Goal: Information Seeking & Learning: Learn about a topic

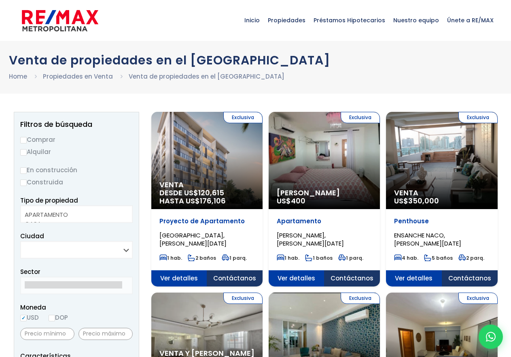
select select
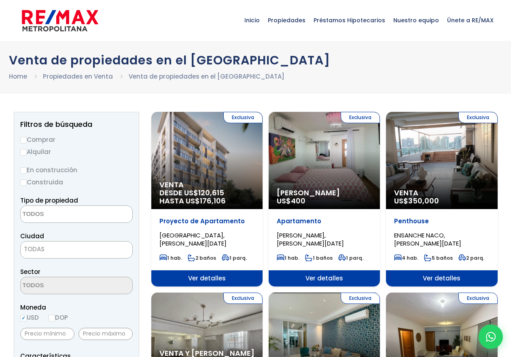
click at [33, 144] on label "Comprar" at bounding box center [76, 139] width 113 height 10
click at [27, 143] on input "Comprar" at bounding box center [23, 140] width 6 height 6
radio input "true"
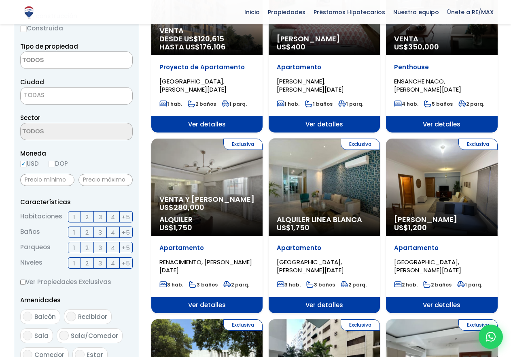
scroll to position [162, 0]
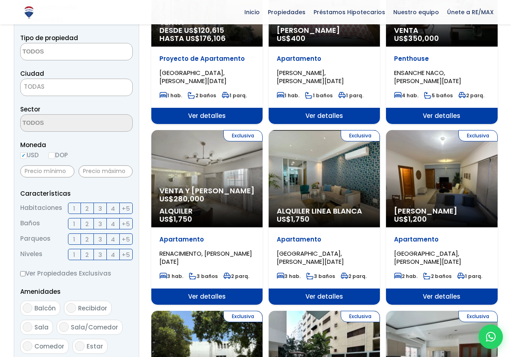
click at [49, 160] on label "DOP" at bounding box center [58, 155] width 19 height 10
click at [0, 0] on input "DOP" at bounding box center [0, 0] width 0 height 0
click at [49, 159] on input "DOP" at bounding box center [52, 155] width 6 height 6
radio input "true"
click at [123, 92] on span "TODAS" at bounding box center [77, 86] width 112 height 11
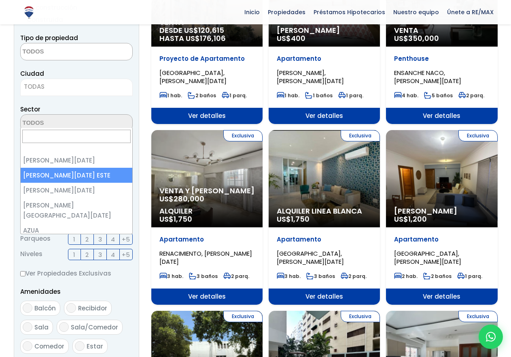
select select "148"
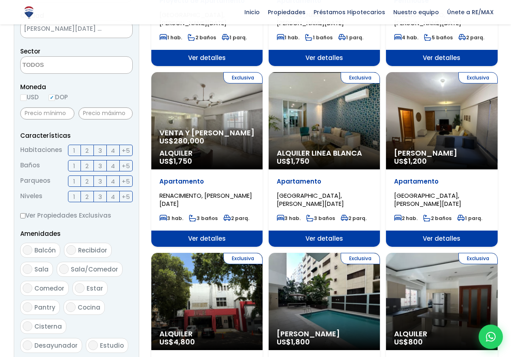
scroll to position [243, 0]
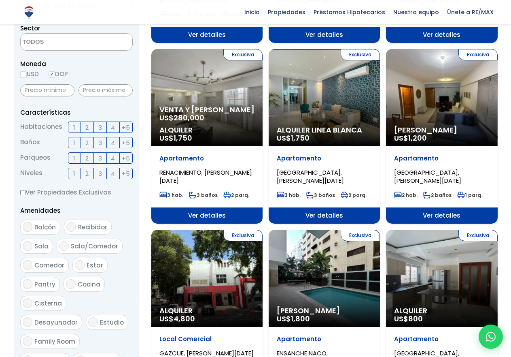
click at [0, 0] on input "2" at bounding box center [0, 0] width 0 height 0
checkbox input "true"
click at [0, 0] on input "3" at bounding box center [0, 0] width 0 height 0
checkbox input "true"
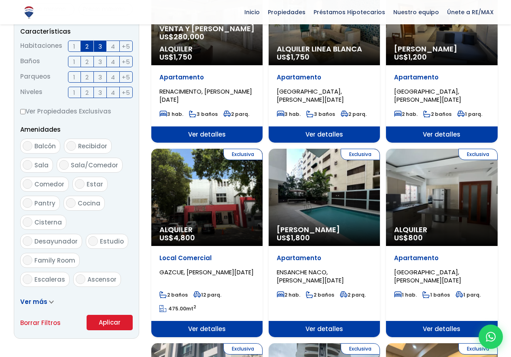
click at [81, 67] on label "2" at bounding box center [87, 61] width 13 height 11
click at [0, 0] on input "2" at bounding box center [0, 0] width 0 height 0
checkbox input "true"
click at [0, 0] on input "3" at bounding box center [0, 0] width 0 height 0
checkbox input "true"
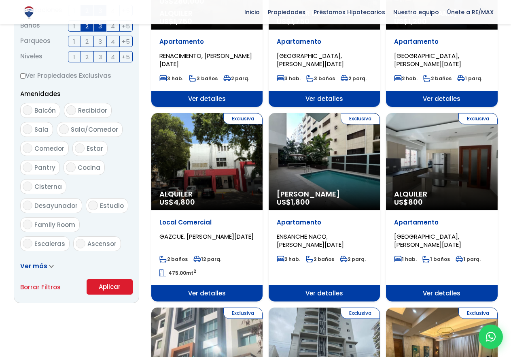
scroll to position [405, 0]
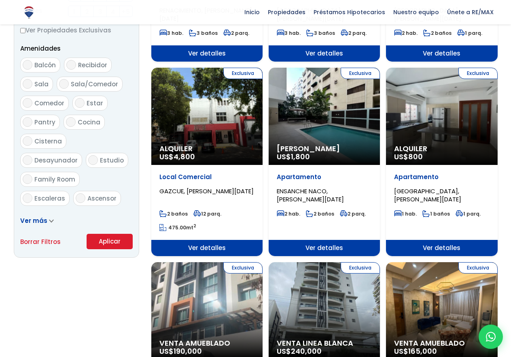
click at [0, 0] on input "1" at bounding box center [0, 0] width 0 height 0
checkbox input "true"
click at [0, 0] on input "2" at bounding box center [0, 0] width 0 height 0
checkbox input "true"
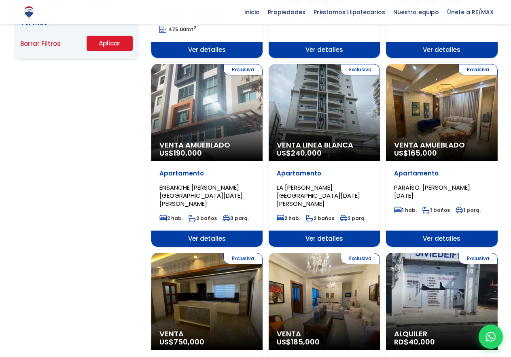
scroll to position [607, 0]
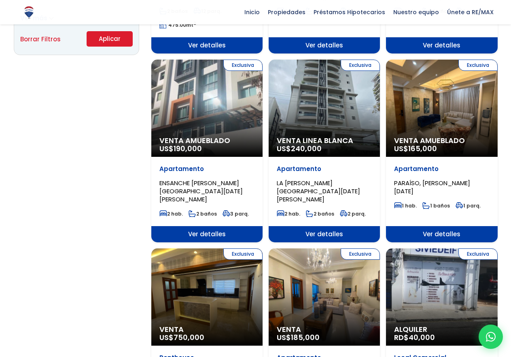
checkbox input "true"
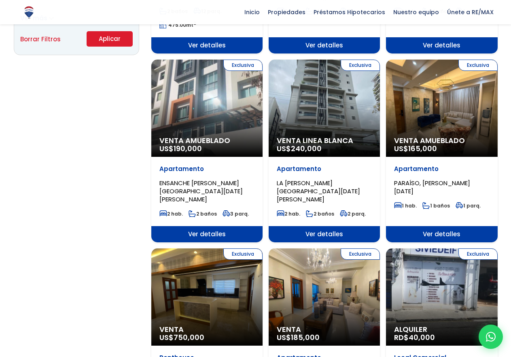
checkbox input "true"
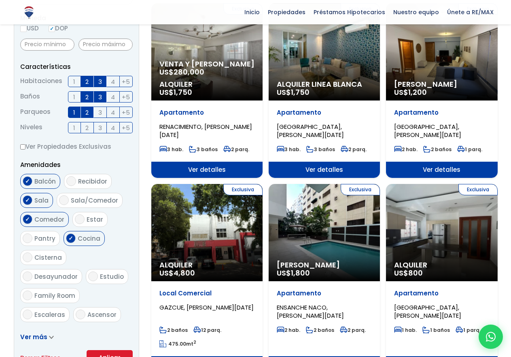
scroll to position [283, 0]
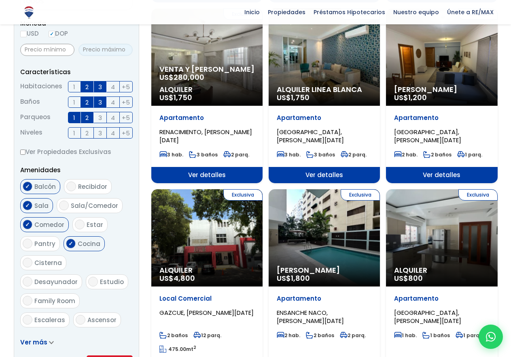
click at [115, 56] on input "text" at bounding box center [106, 50] width 54 height 12
type input "5,500,000"
click at [92, 92] on span "1 2 3 4 +5" at bounding box center [100, 86] width 65 height 11
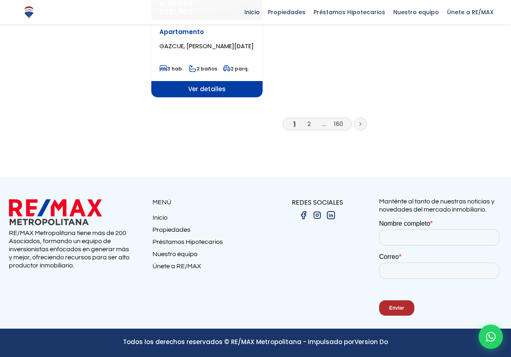
scroll to position [1295, 0]
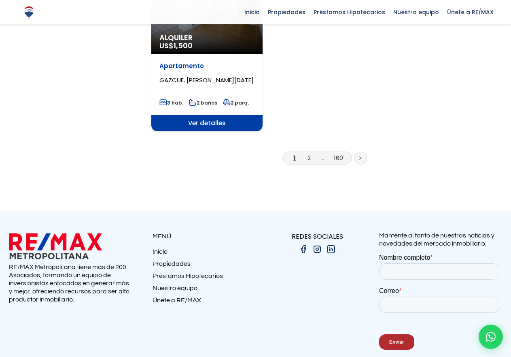
scroll to position [1017, 0]
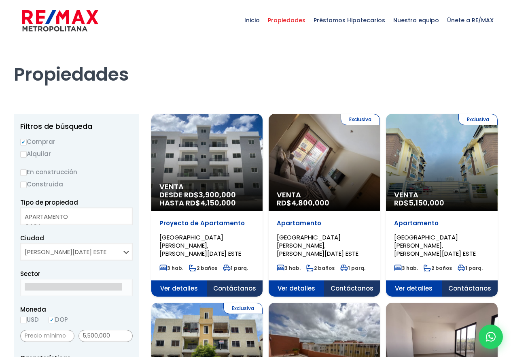
select select
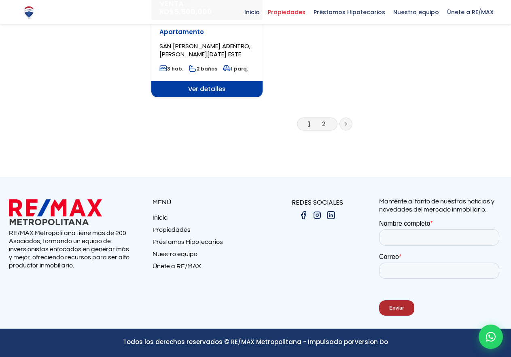
scroll to position [1457, 0]
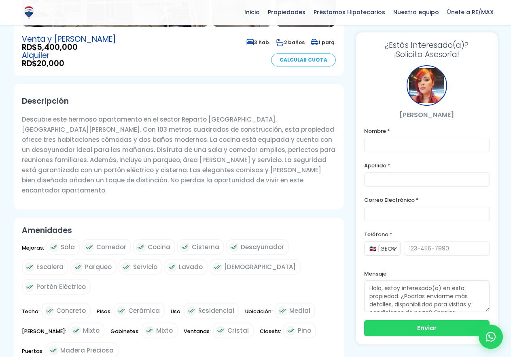
scroll to position [243, 0]
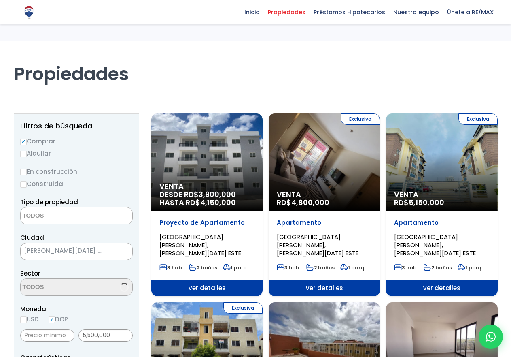
select select
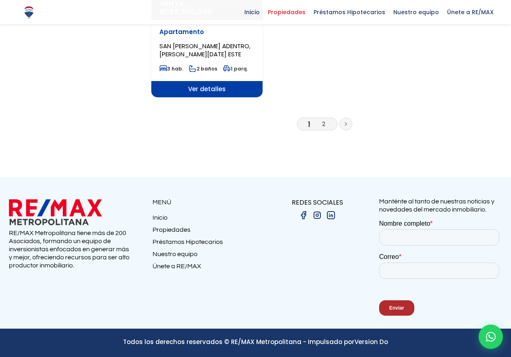
scroll to position [1902, 0]
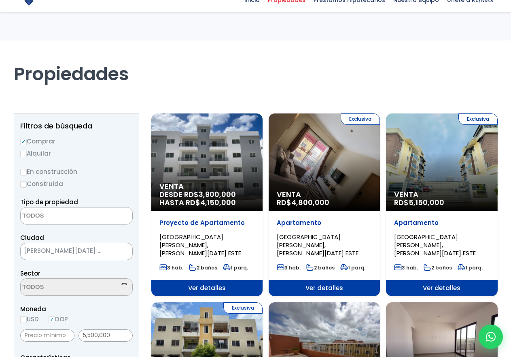
select select
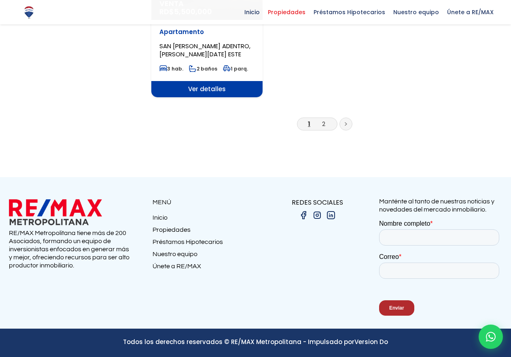
scroll to position [1983, 0]
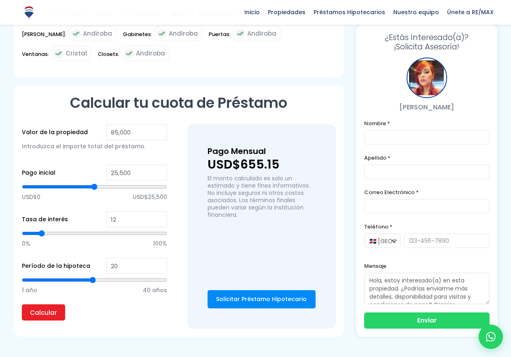
scroll to position [567, 0]
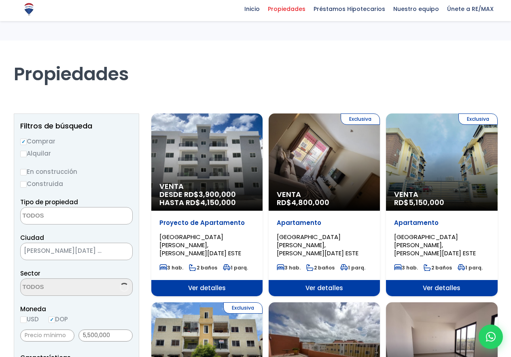
select select
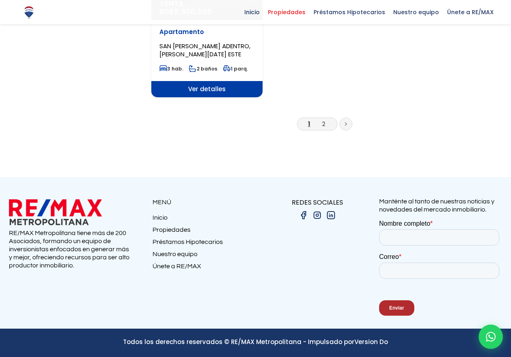
scroll to position [2185, 0]
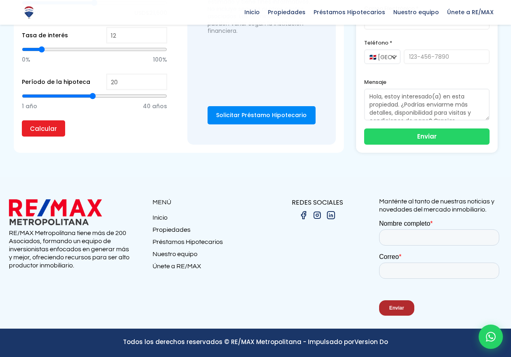
scroll to position [4290, 0]
click at [404, 64] on input "tel" at bounding box center [447, 56] width 86 height 15
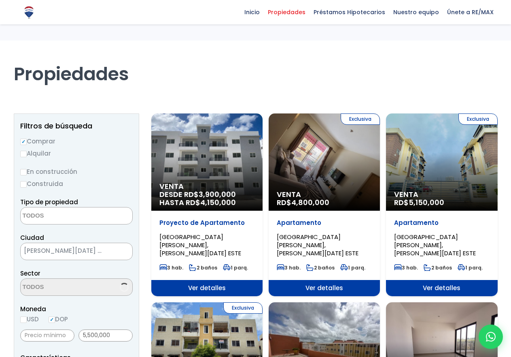
select select
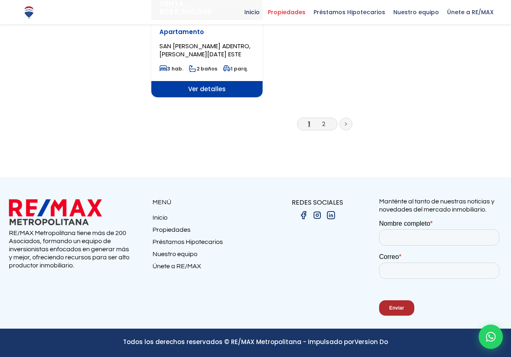
scroll to position [1983, 0]
click at [322, 128] on link "2" at bounding box center [323, 123] width 3 height 8
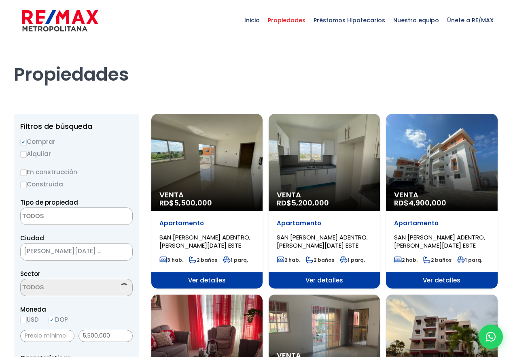
select select
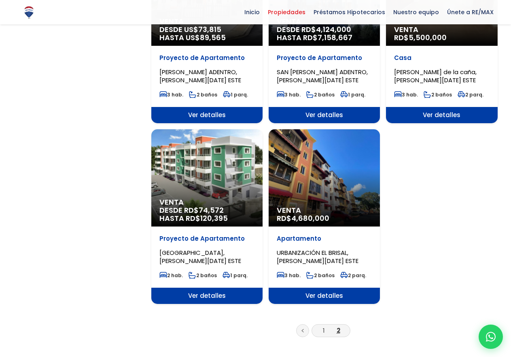
scroll to position [728, 0]
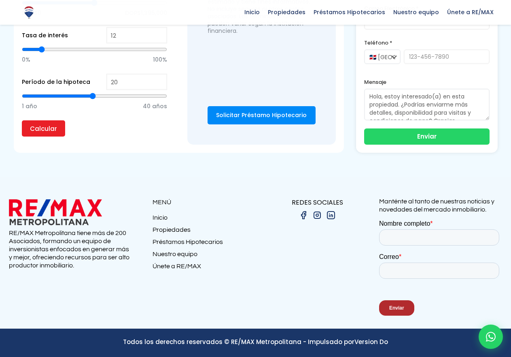
scroll to position [2226, 0]
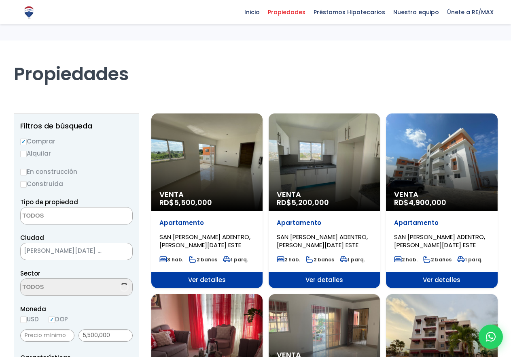
select select
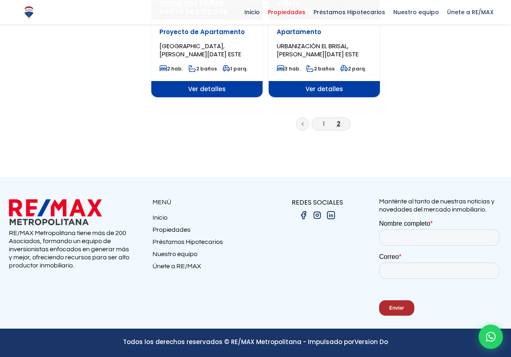
scroll to position [1093, 0]
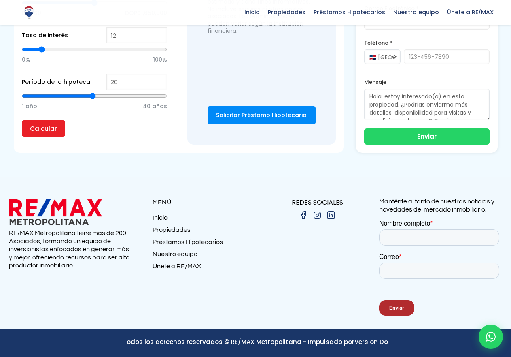
scroll to position [1255, 0]
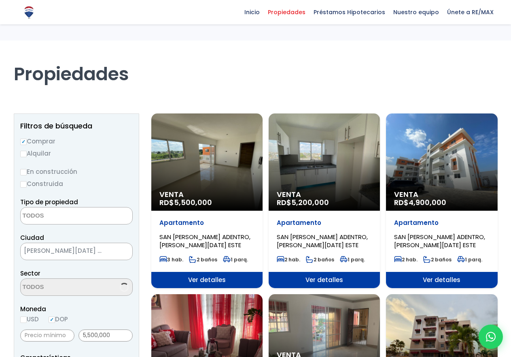
select select
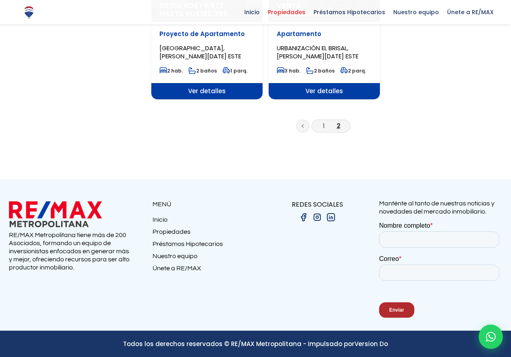
scroll to position [850, 0]
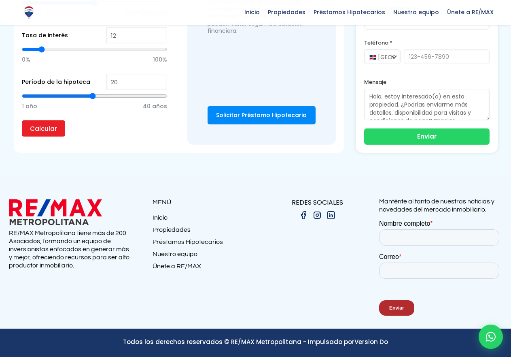
scroll to position [2671, 0]
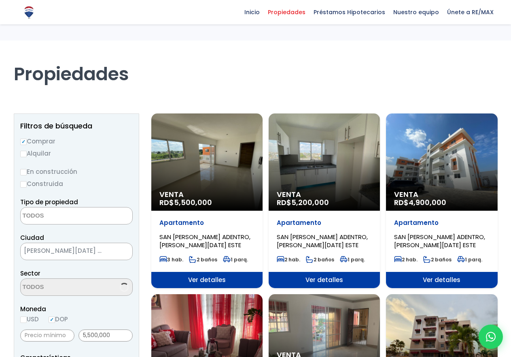
select select
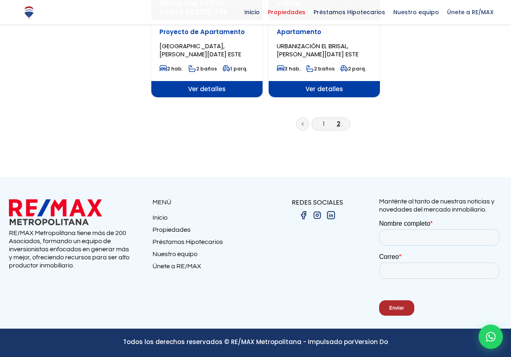
scroll to position [2145, 0]
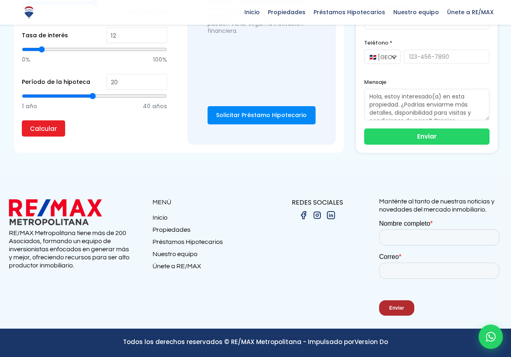
scroll to position [5302, 0]
type input "[PERSON_NAME]"
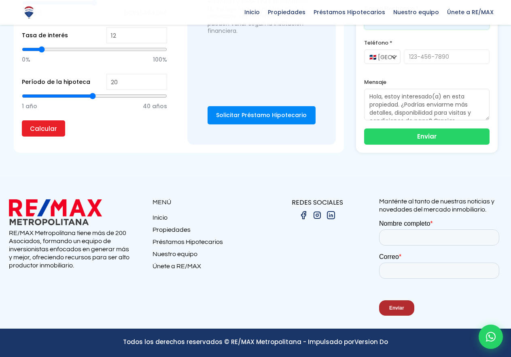
click at [364, 30] on input "email" at bounding box center [426, 22] width 125 height 15
type input "[EMAIL_ADDRESS][DOMAIN_NAME]"
click at [364, 144] on button "Enviar" at bounding box center [426, 135] width 125 height 16
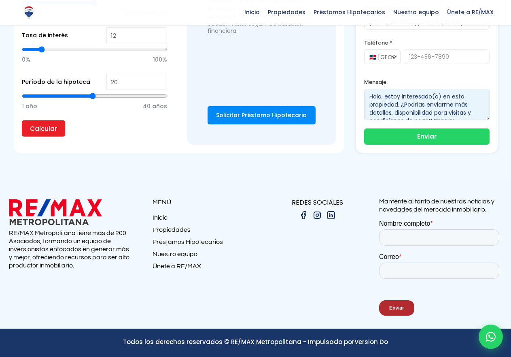
click at [364, 120] on textarea "Hola, estoy interesado(a) en esta propiedad. ¿Podrías enviarme más detalles, di…" at bounding box center [426, 105] width 125 height 32
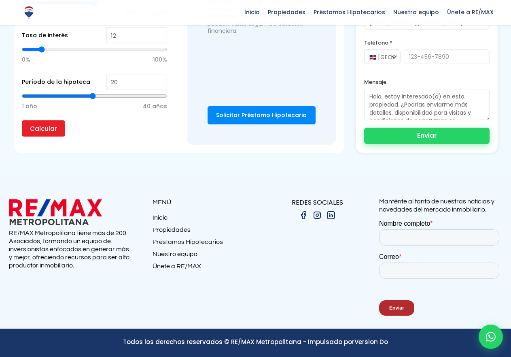
click at [364, 144] on button "Enviar" at bounding box center [426, 135] width 125 height 16
type input "8092682852"
click at [364, 144] on button "Enviar" at bounding box center [426, 135] width 125 height 16
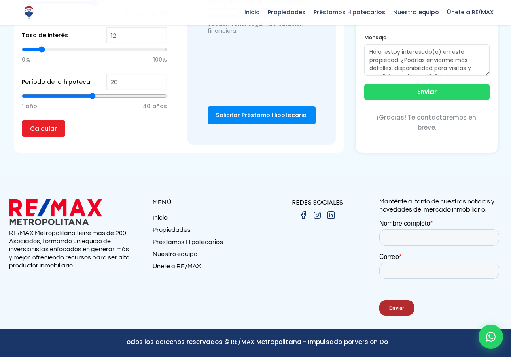
scroll to position [1295, 0]
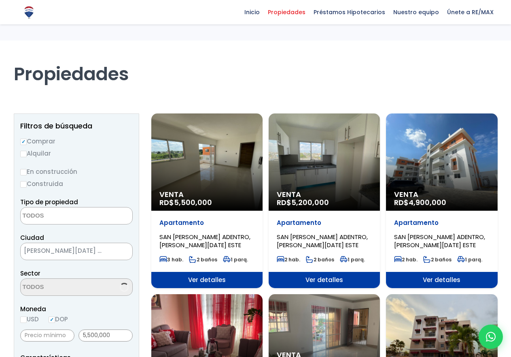
select select
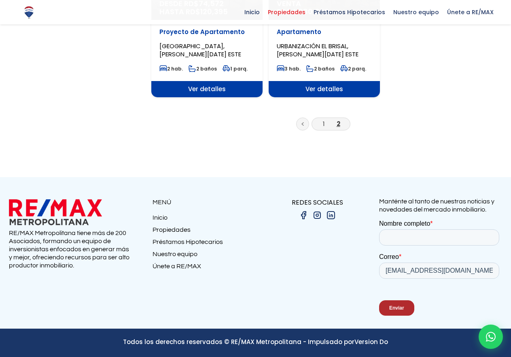
scroll to position [1174, 0]
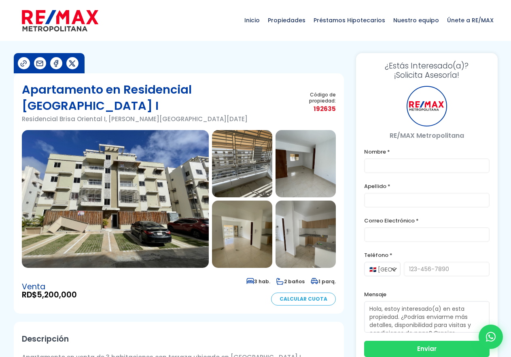
type input "[PERSON_NAME]"
type input "[EMAIL_ADDRESS][DOMAIN_NAME]"
type input "8092682852"
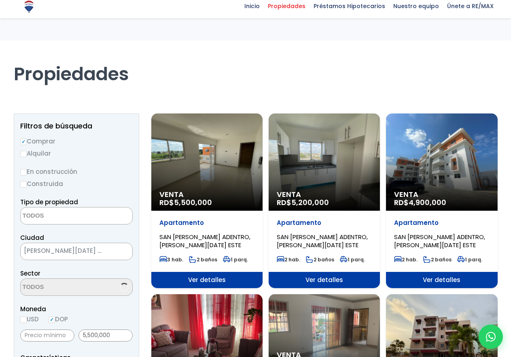
select select
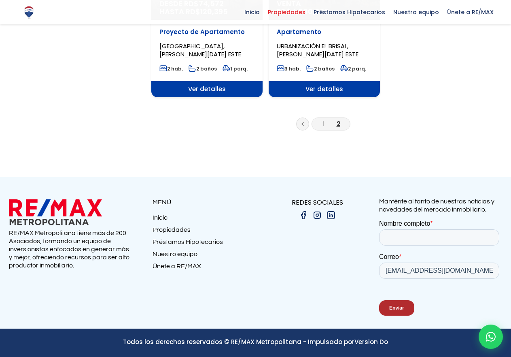
scroll to position [2145, 0]
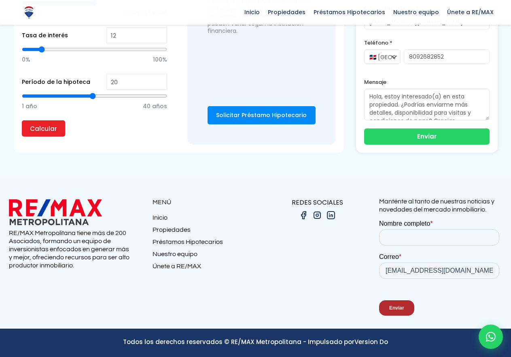
scroll to position [4895, 0]
type input "2,496,804"
type input "2496804"
type input "2,520,928"
type input "2520928"
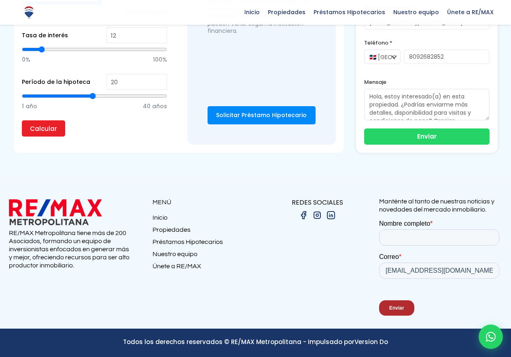
type input "2,617,423"
type input "2617423"
type input "2,641,546"
type input "2641546"
type input "2,665,670"
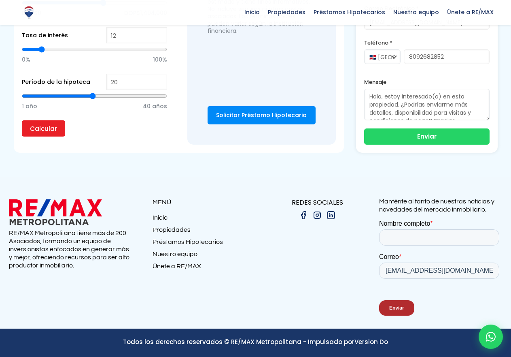
type input "2665670"
type input "2,641,546"
type input "2641546"
type input "2,617,423"
type input "2617423"
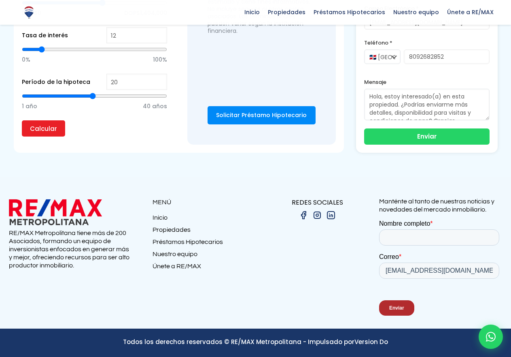
type input "2,593,299"
type input "2593299"
type input "2,569,175"
type input "2569175"
type input "2,545,052"
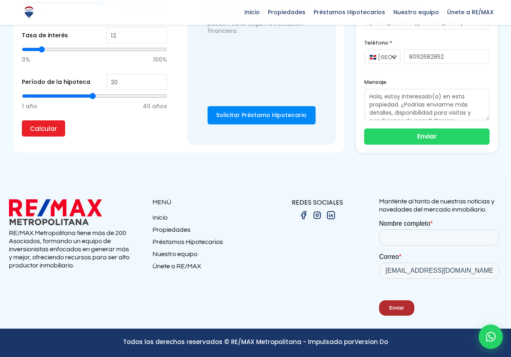
type input "2545052"
type input "2,472,680"
type input "2472680"
type input "2,448,557"
type input "2448557"
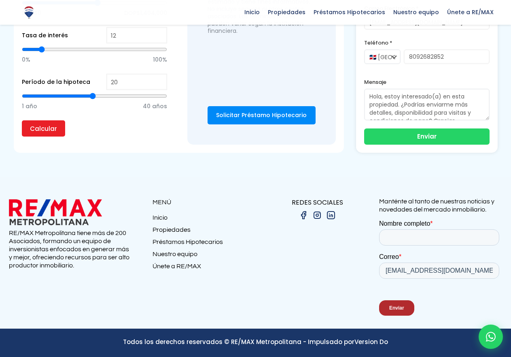
type input "2,400,309"
type input "2400309"
type input "2,448,557"
type input "2448557"
type input "2,496,804"
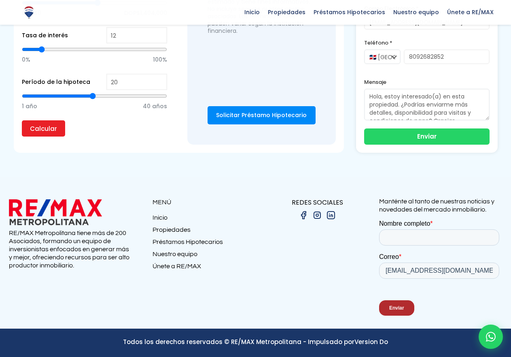
type input "2496804"
type input "2,520,928"
type input "2520928"
type input "2,496,804"
type input "2496804"
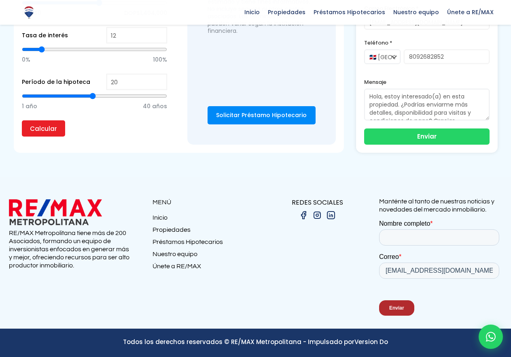
type input "2,472,680"
type input "2472680"
type input "2,448,557"
type input "2448557"
type input "2,424,433"
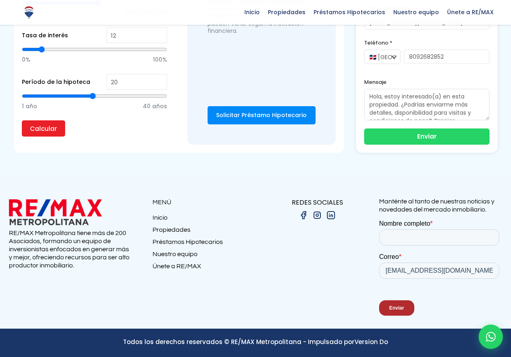
type input "2424433"
type input "2,448,557"
type input "2448557"
type input "2,472,680"
type input "2472680"
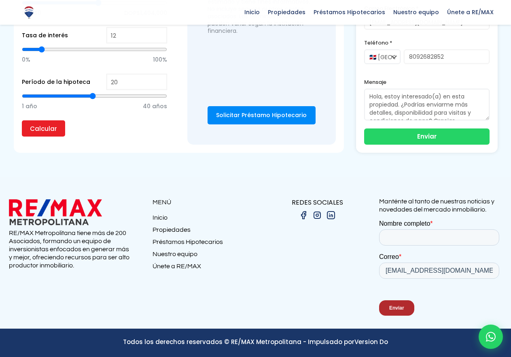
type input "2,496,804"
type input "2496804"
type input "2,520,928"
type input "2520928"
click at [64, 7] on input "range" at bounding box center [94, 3] width 145 height 8
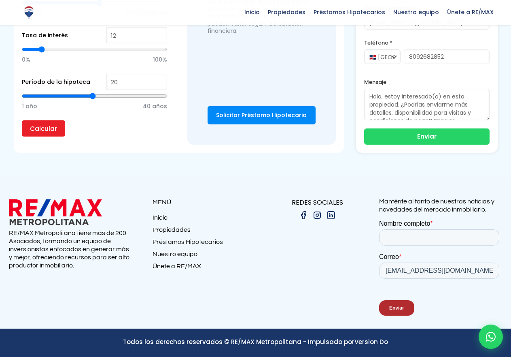
scroll to position [1901, 0]
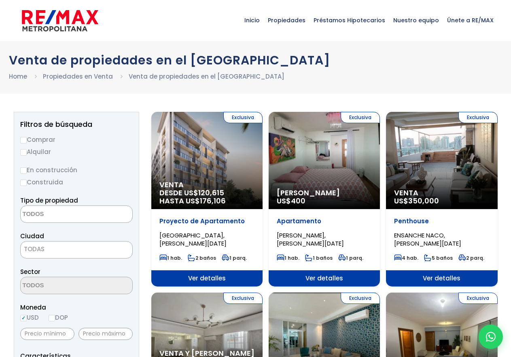
select select
click at [46, 144] on label "Comprar" at bounding box center [76, 139] width 113 height 10
click at [27, 143] on input "Comprar" at bounding box center [23, 140] width 6 height 6
radio input "true"
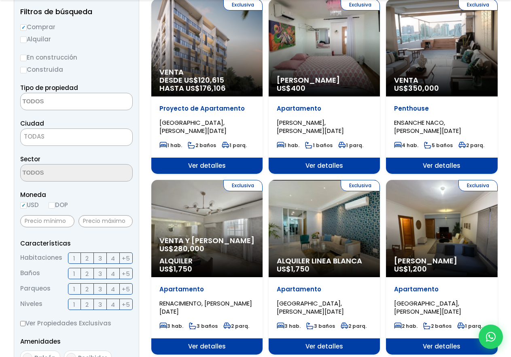
scroll to position [121, 0]
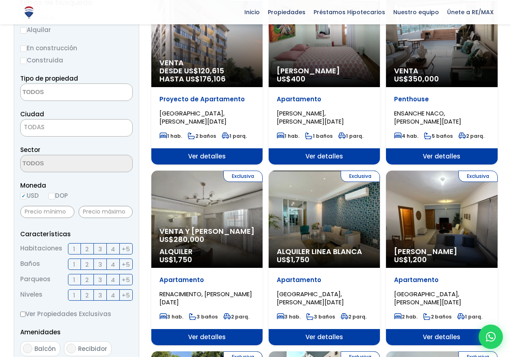
click at [49, 200] on label "DOP" at bounding box center [58, 195] width 19 height 10
click at [0, 0] on input "DOP" at bounding box center [0, 0] width 0 height 0
click at [49, 200] on label "DOP" at bounding box center [58, 195] width 19 height 10
click at [0, 0] on input "DOP" at bounding box center [0, 0] width 0 height 0
click at [49, 200] on label "DOP" at bounding box center [58, 195] width 19 height 10
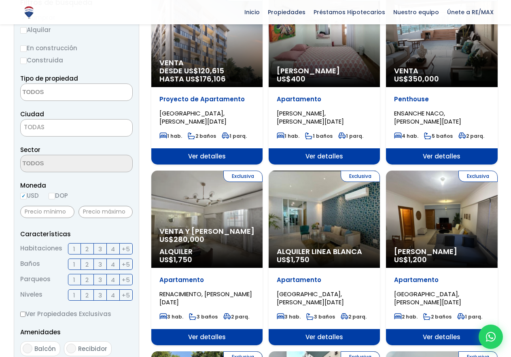
click at [0, 0] on input "DOP" at bounding box center [0, 0] width 0 height 0
click at [49, 200] on label "DOP" at bounding box center [58, 195] width 19 height 10
click at [0, 0] on input "DOP" at bounding box center [0, 0] width 0 height 0
click at [49, 199] on input "DOP" at bounding box center [52, 196] width 6 height 6
radio input "true"
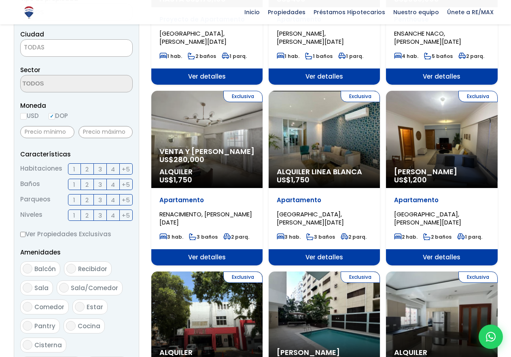
scroll to position [202, 0]
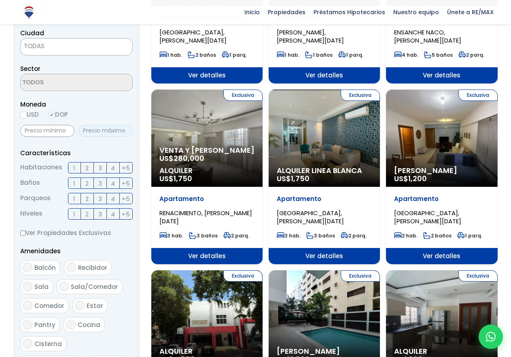
click at [105, 137] on input "text" at bounding box center [106, 131] width 54 height 12
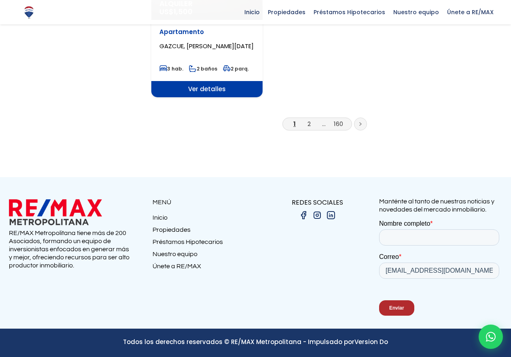
scroll to position [1342, 0]
type input "5,500,000"
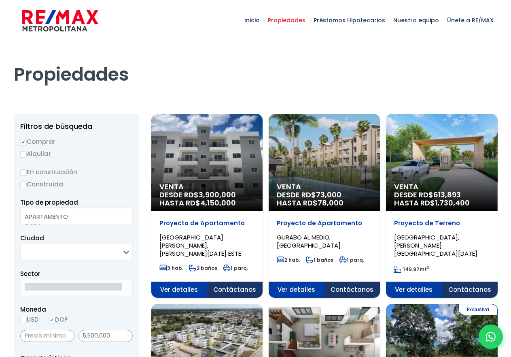
select select
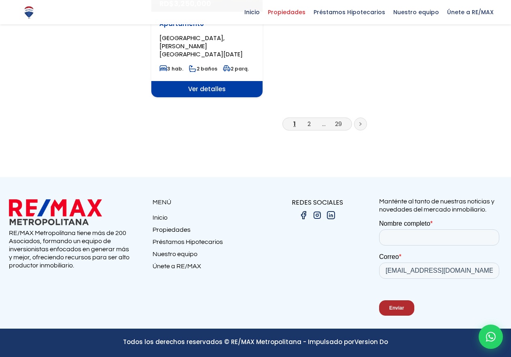
scroll to position [2631, 0]
click at [354, 130] on link at bounding box center [360, 123] width 13 height 13
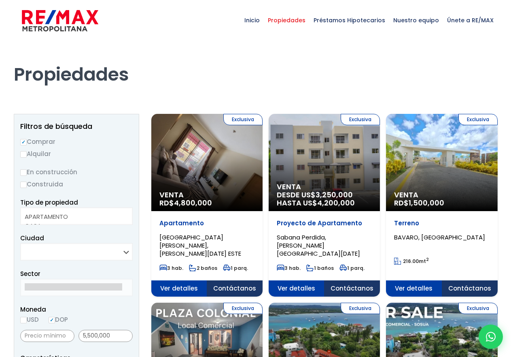
select select
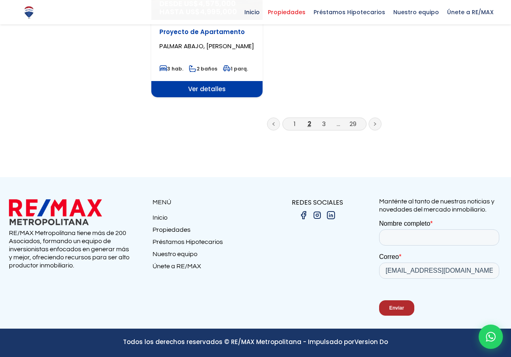
scroll to position [2550, 0]
click at [369, 130] on link at bounding box center [375, 123] width 13 height 13
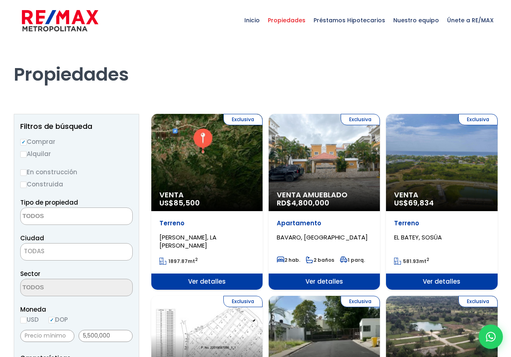
select select
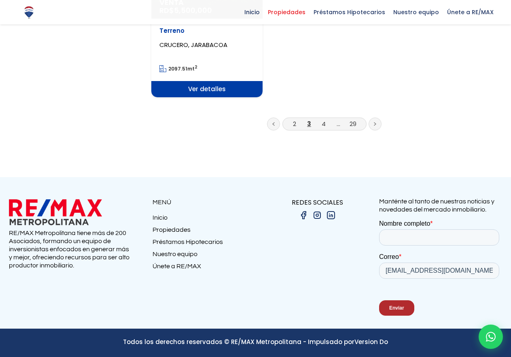
scroll to position [2590, 0]
click at [369, 130] on link at bounding box center [375, 123] width 13 height 13
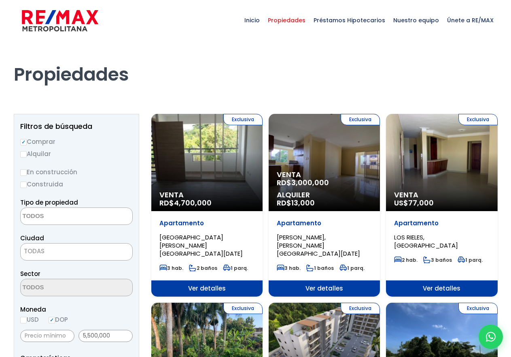
select select
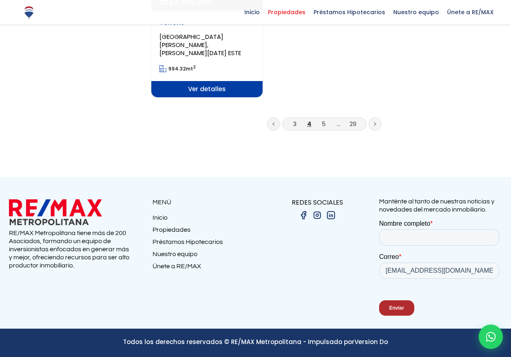
scroll to position [2509, 0]
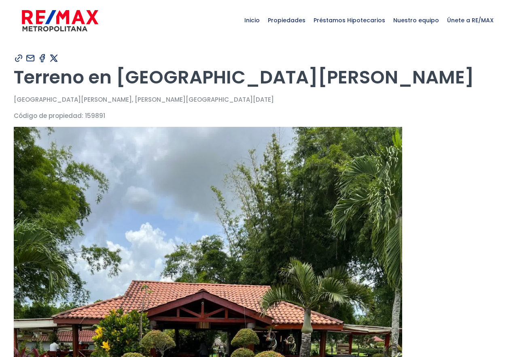
type input "[PERSON_NAME]"
type input "[EMAIL_ADDRESS][DOMAIN_NAME]"
type input "8092682852"
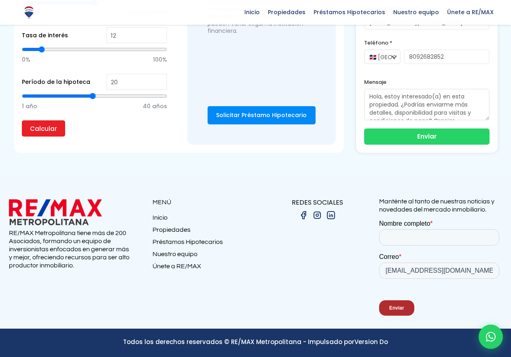
scroll to position [3359, 0]
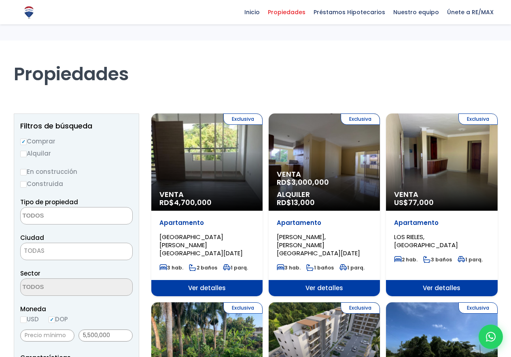
select select
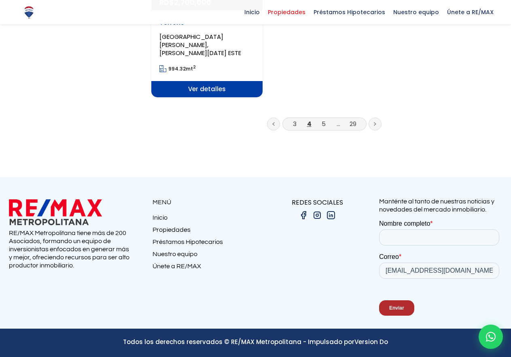
scroll to position [2509, 0]
click at [369, 130] on link at bounding box center [375, 123] width 13 height 13
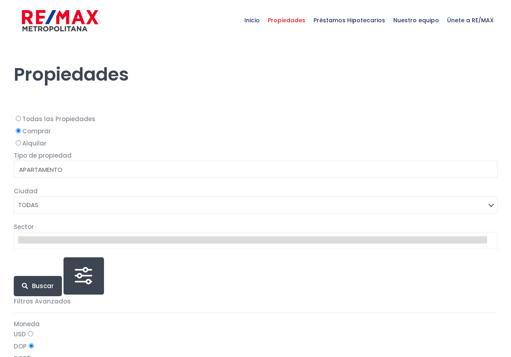
select select
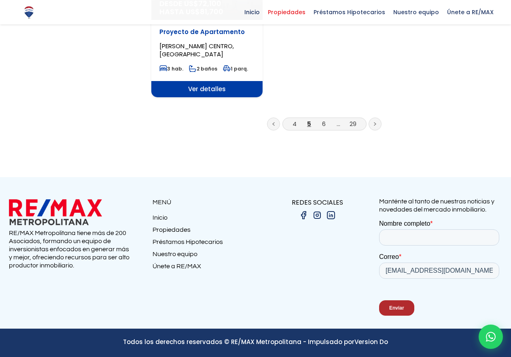
scroll to position [2590, 0]
click at [374, 126] on icon at bounding box center [375, 124] width 2 height 4
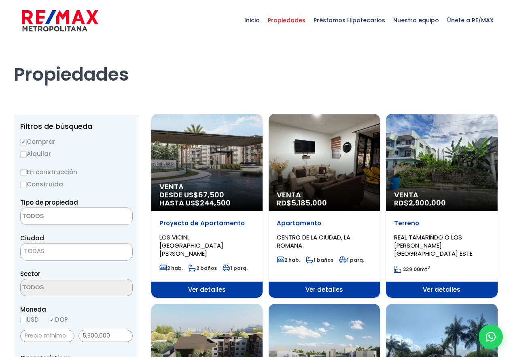
select select
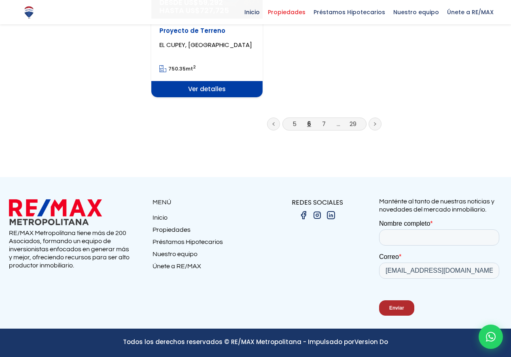
scroll to position [2550, 0]
click at [374, 126] on icon at bounding box center [375, 124] width 2 height 4
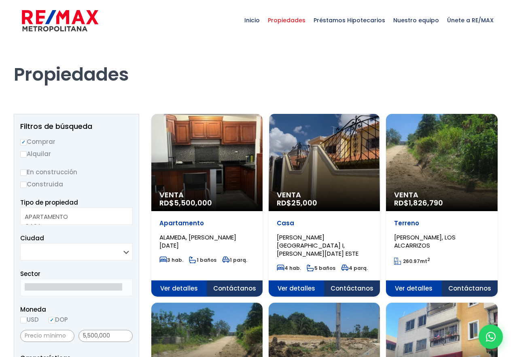
select select
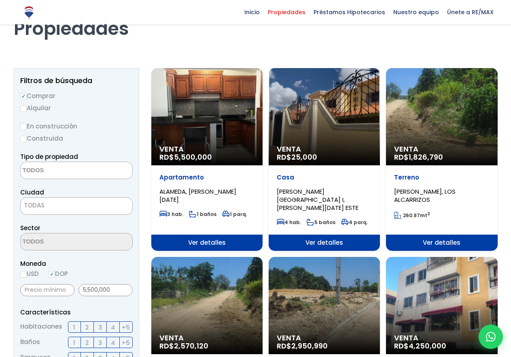
scroll to position [40, 0]
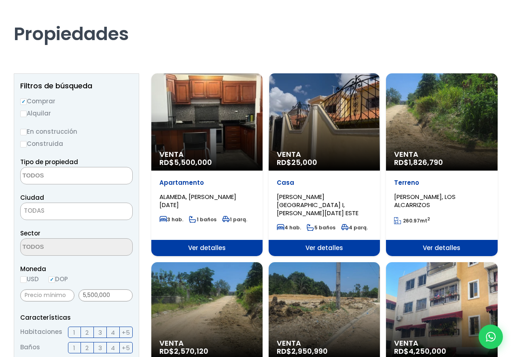
click at [250, 136] on div "Venta RD$ 5,500,000" at bounding box center [206, 121] width 111 height 97
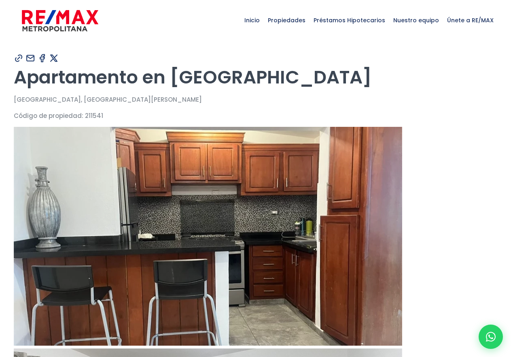
type input "[PERSON_NAME] [PERSON_NAME]"
type input "[PERSON_NAME]"
type input "[EMAIL_ADDRESS][DOMAIN_NAME]"
type input "8092682852"
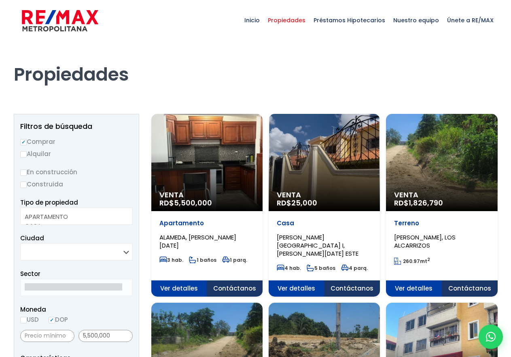
select select
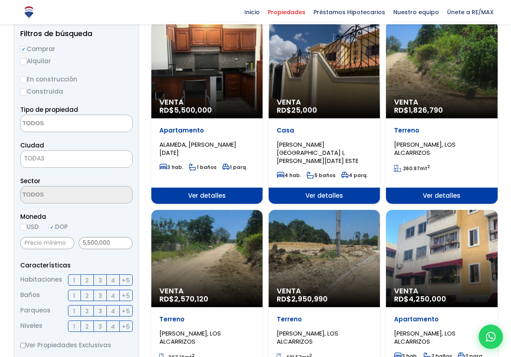
scroll to position [162, 0]
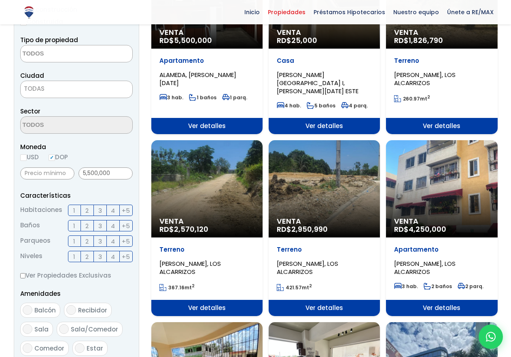
click at [277, 36] on span "Venta" at bounding box center [324, 32] width 95 height 8
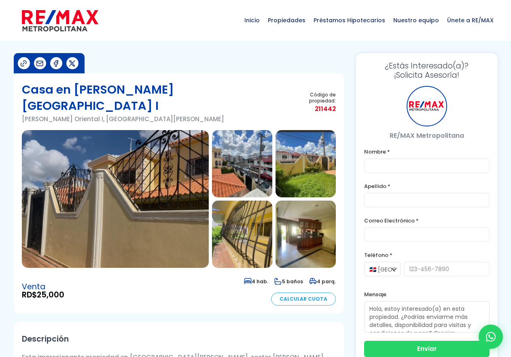
type input "[PERSON_NAME]"
type input "[EMAIL_ADDRESS][DOMAIN_NAME]"
type input "8092682852"
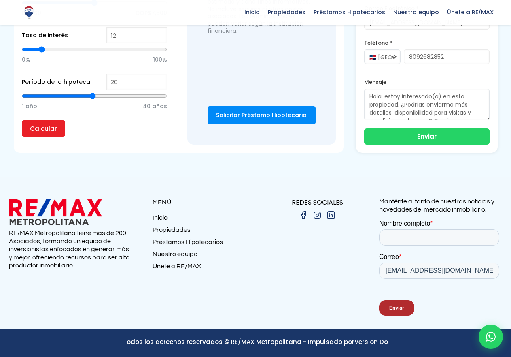
scroll to position [1578, 0]
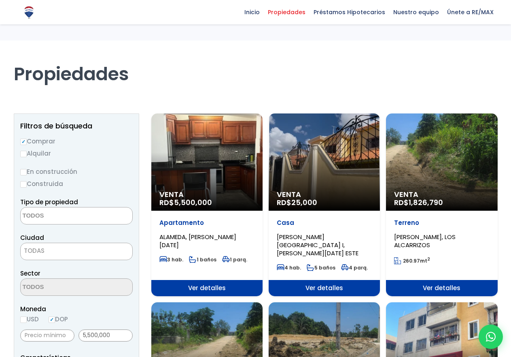
select select
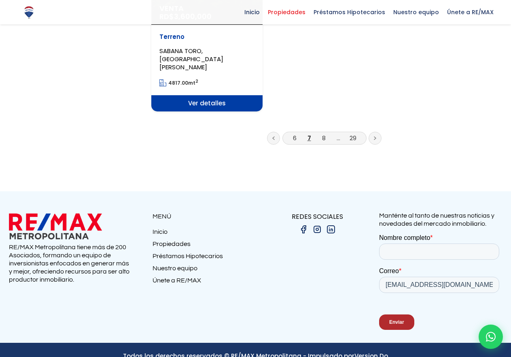
scroll to position [1133, 0]
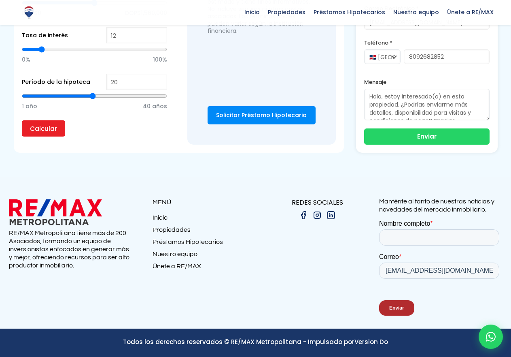
scroll to position [3966, 0]
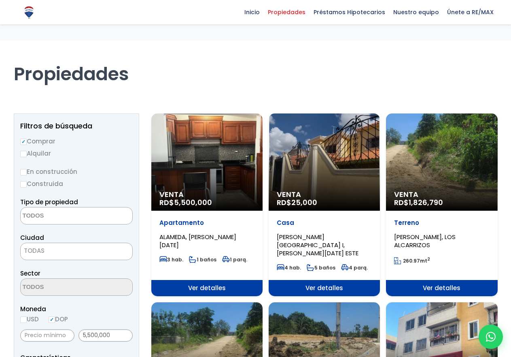
select select
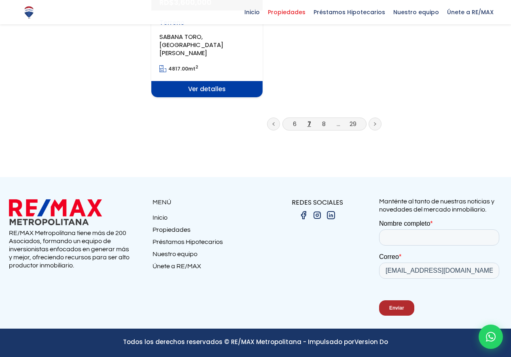
scroll to position [2590, 0]
click at [369, 130] on link at bounding box center [375, 123] width 13 height 13
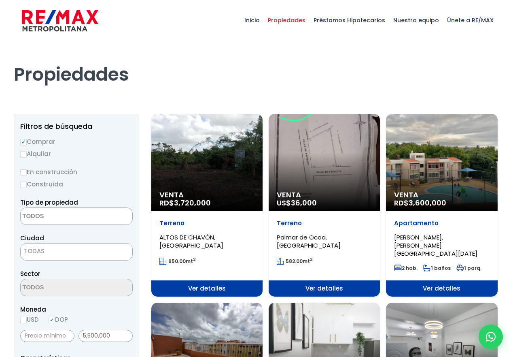
select select
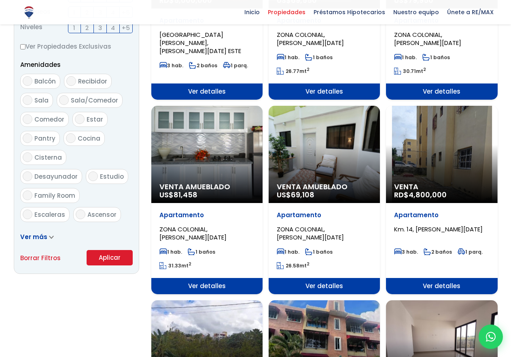
scroll to position [405, 0]
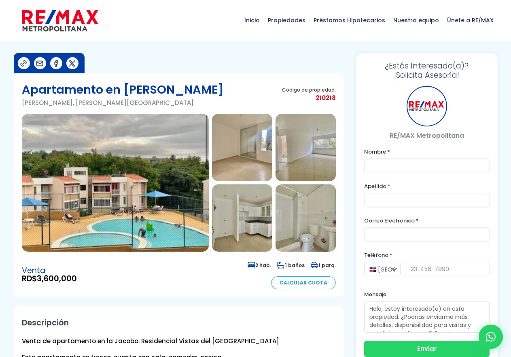
type input "[PERSON_NAME]"
type input "maldonado"
type input "[EMAIL_ADDRESS][DOMAIN_NAME]"
type input "8092682852"
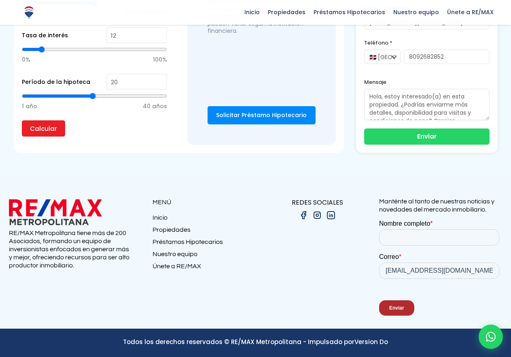
scroll to position [2590, 0]
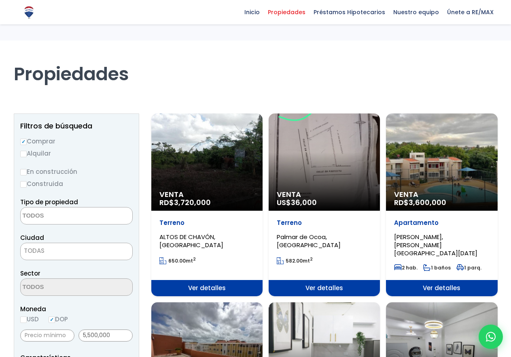
select select
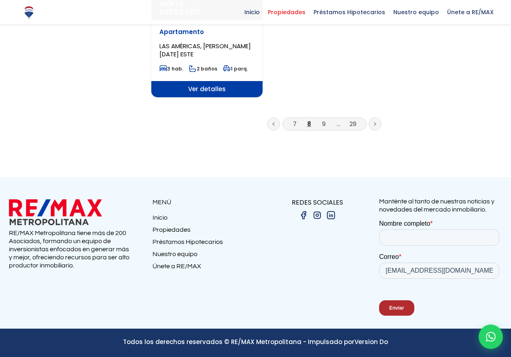
scroll to position [1740, 0]
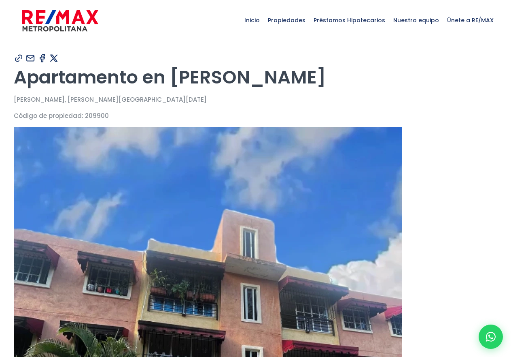
type input "[PERSON_NAME]"
type input "maldonado"
type input "[EMAIL_ADDRESS][DOMAIN_NAME]"
type input "8092682852"
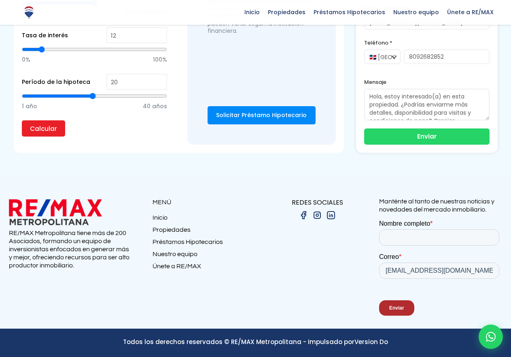
scroll to position [2914, 0]
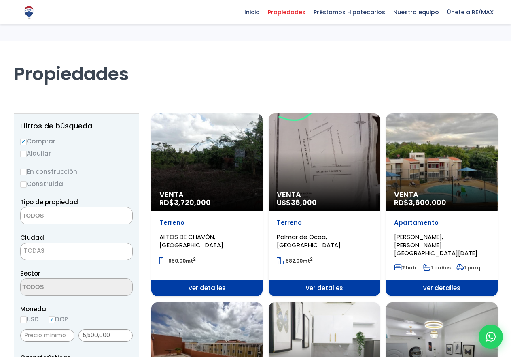
select select
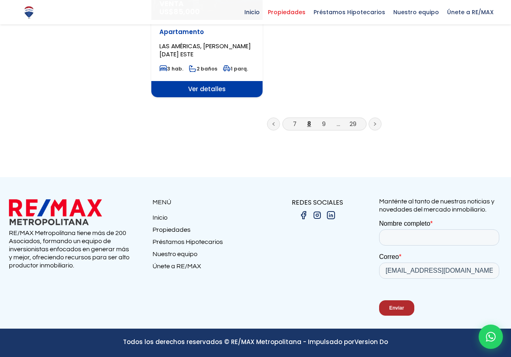
scroll to position [2307, 0]
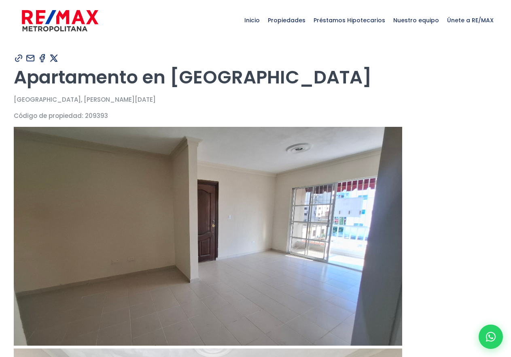
type input "[PERSON_NAME]"
type input "maldonado"
type input "[EMAIL_ADDRESS][DOMAIN_NAME]"
type input "8092682852"
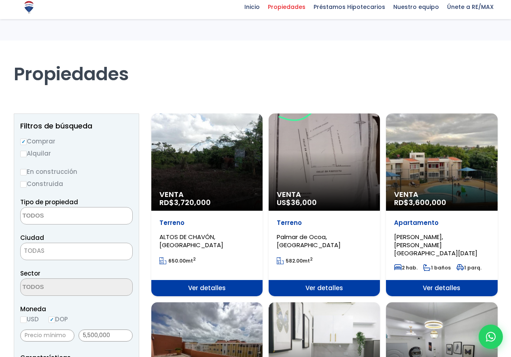
select select
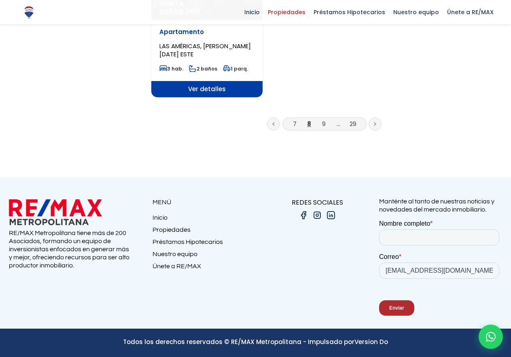
scroll to position [2590, 0]
click at [374, 126] on icon at bounding box center [375, 124] width 2 height 4
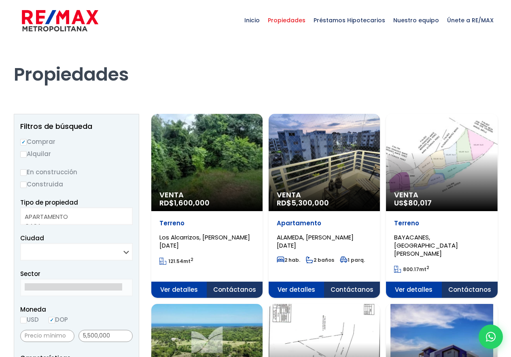
select select
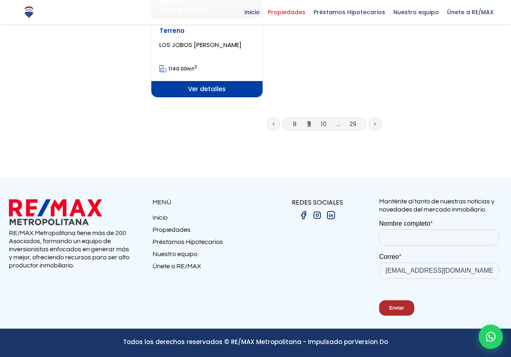
scroll to position [2550, 0]
click at [369, 130] on link at bounding box center [375, 123] width 13 height 13
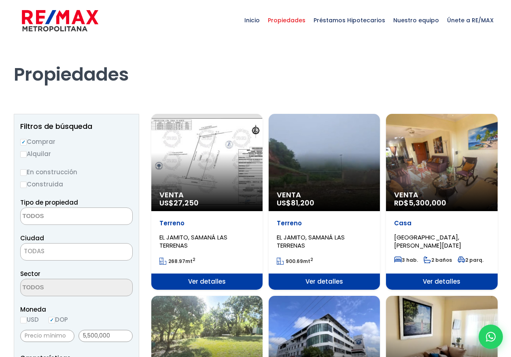
select select
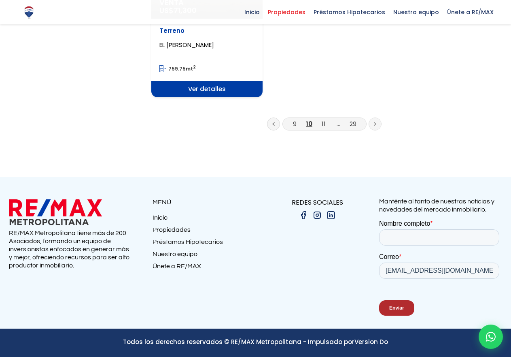
scroll to position [2550, 0]
